Goal: Entertainment & Leisure: Consume media (video, audio)

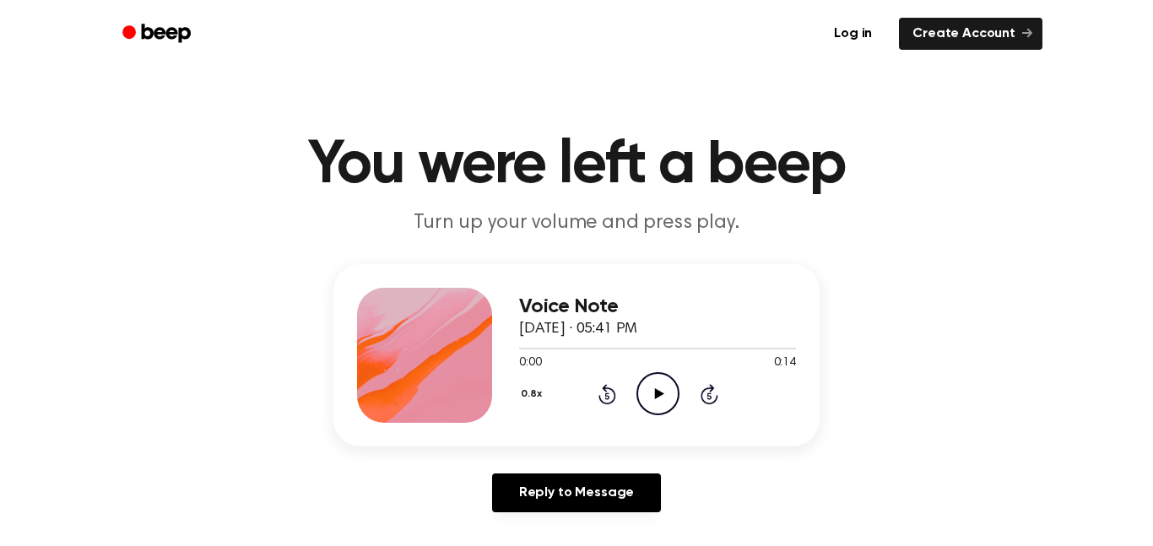
click at [654, 399] on icon "Play Audio" at bounding box center [658, 393] width 43 height 43
click at [640, 345] on div at bounding box center [657, 348] width 277 height 14
click at [661, 399] on icon "Play Audio" at bounding box center [658, 393] width 43 height 43
click at [562, 345] on div at bounding box center [657, 348] width 277 height 14
click at [644, 378] on circle at bounding box center [658, 393] width 41 height 41
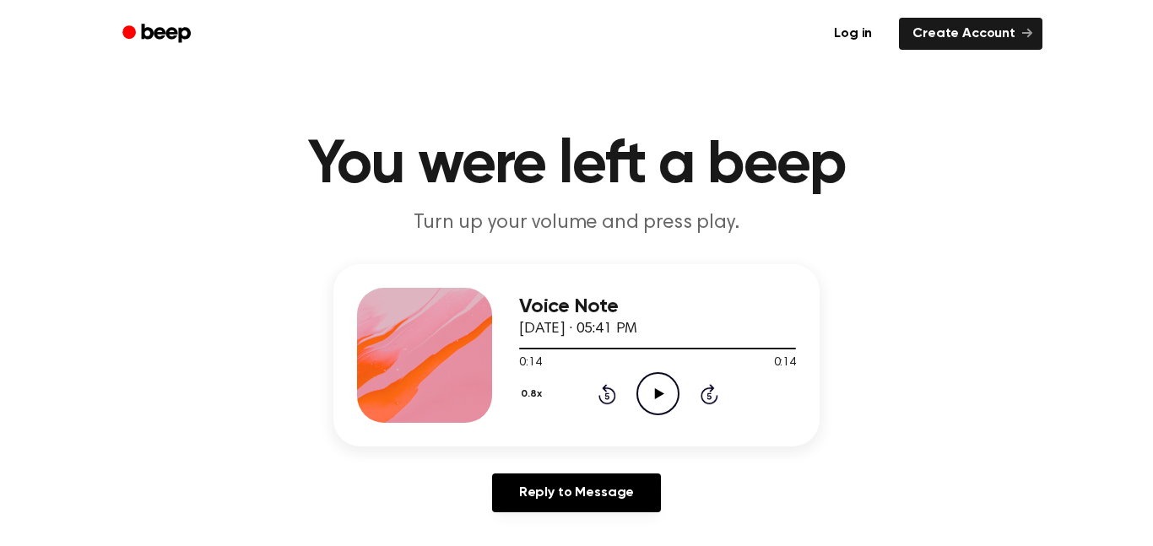
click at [667, 417] on div "Voice Note [DATE] · 05:41 PM 0:14 0:14 Your browser does not support the [objec…" at bounding box center [657, 355] width 277 height 135
click at [659, 391] on icon "Play Audio" at bounding box center [658, 393] width 43 height 43
click at [556, 349] on div at bounding box center [657, 349] width 277 height 2
click at [638, 397] on circle at bounding box center [658, 393] width 41 height 41
